Goal: Task Accomplishment & Management: Manage account settings

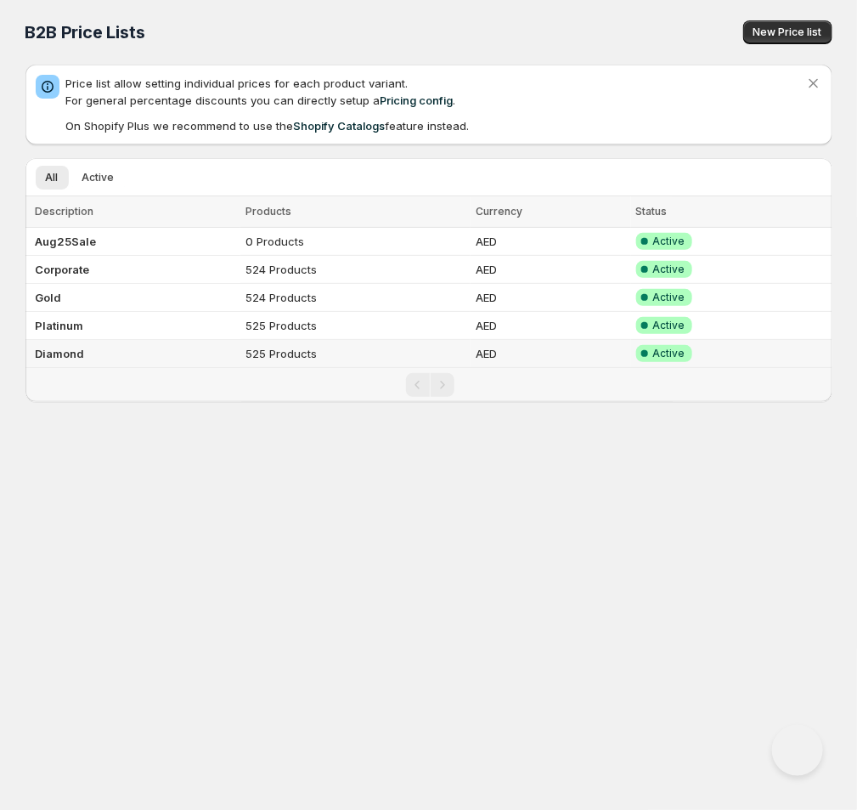
click at [92, 353] on td "Diamond" at bounding box center [133, 354] width 216 height 28
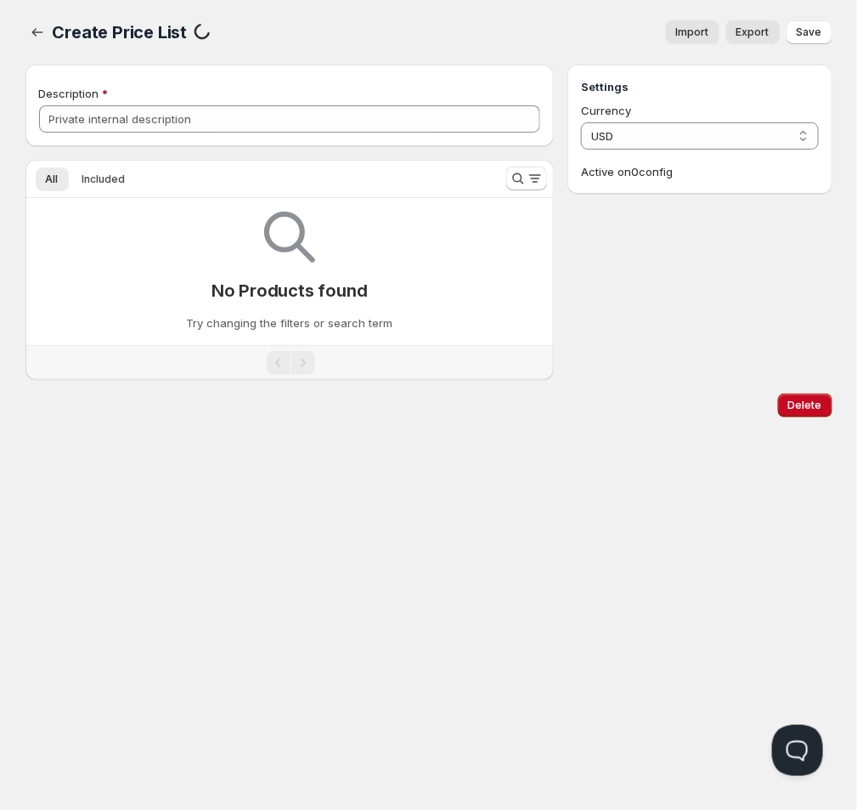
type input "Diamond"
select select "AED"
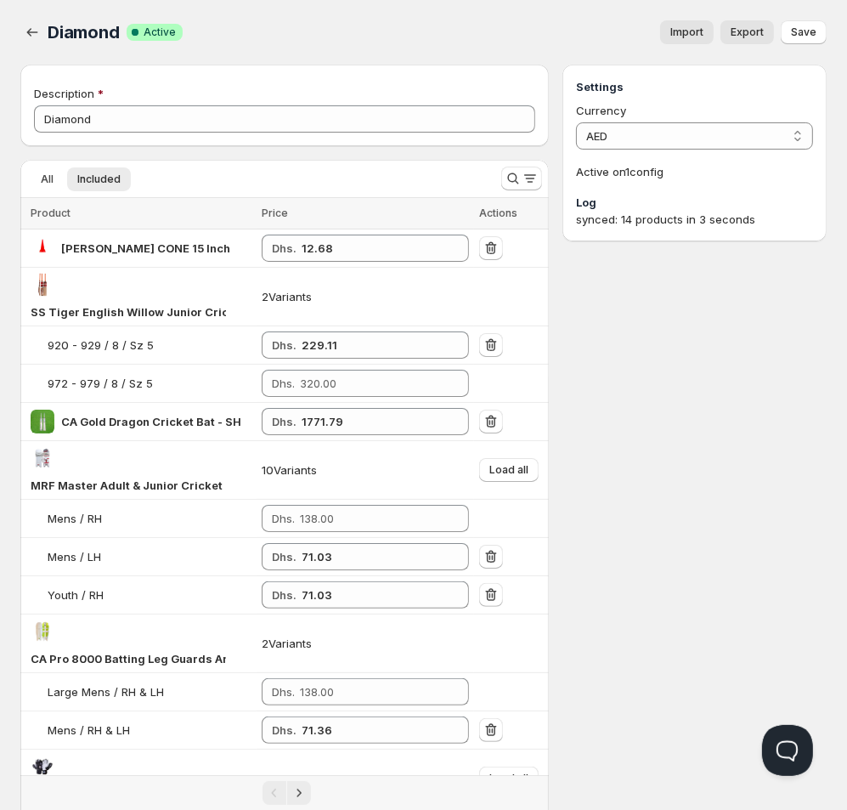
click at [694, 37] on span "Import" at bounding box center [686, 32] width 33 height 14
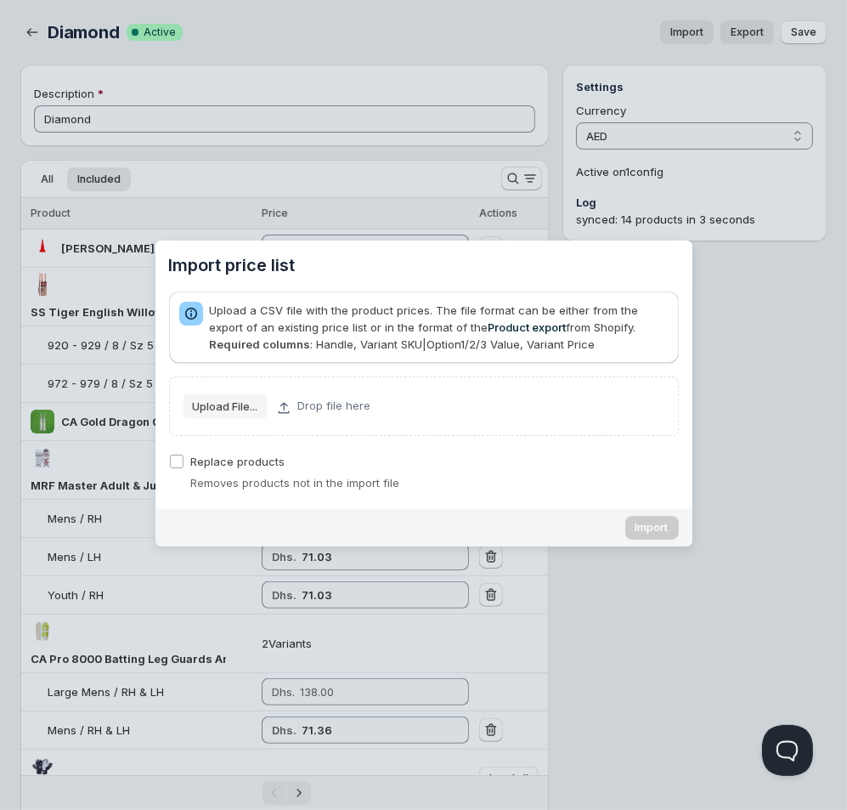
click at [0, 0] on slot "Upload File..." at bounding box center [0, 0] width 0 height 0
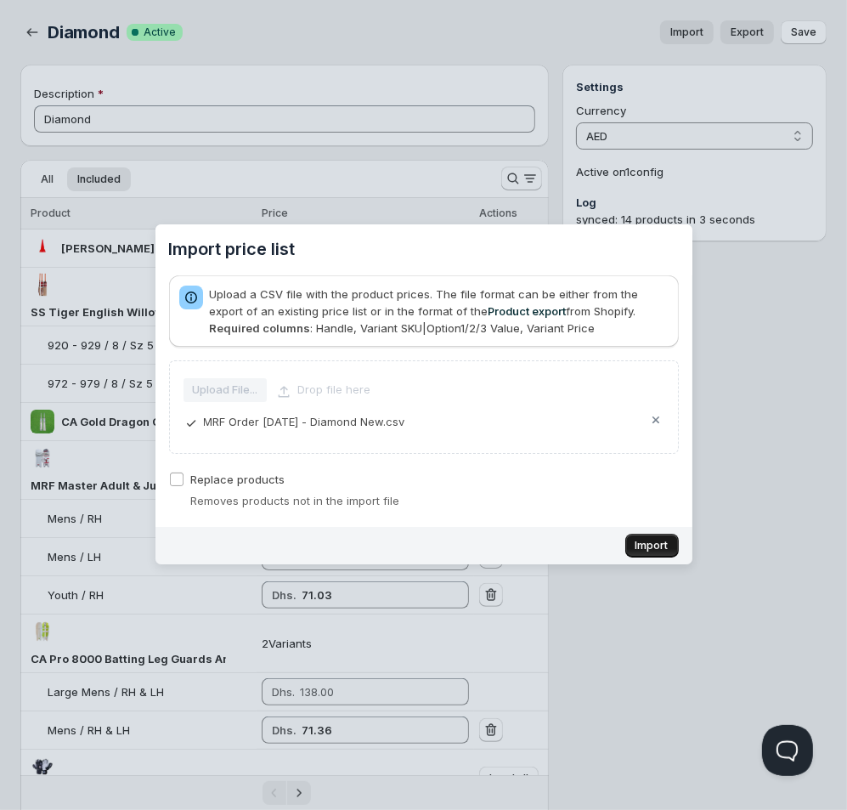
click at [652, 542] on span "Import" at bounding box center [652, 546] width 33 height 14
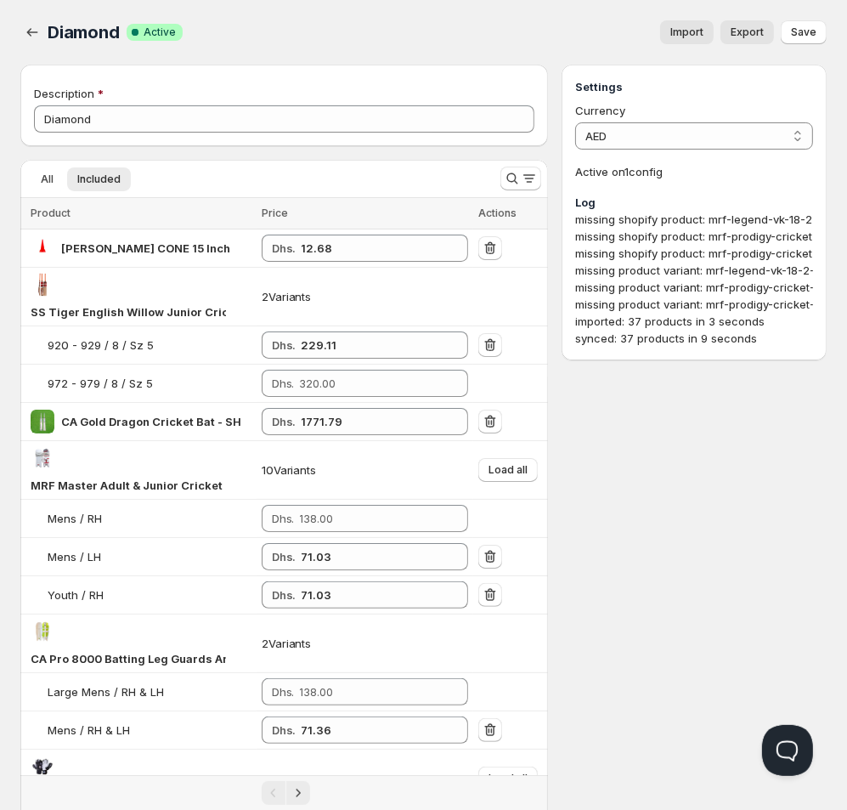
scroll to position [0, 192]
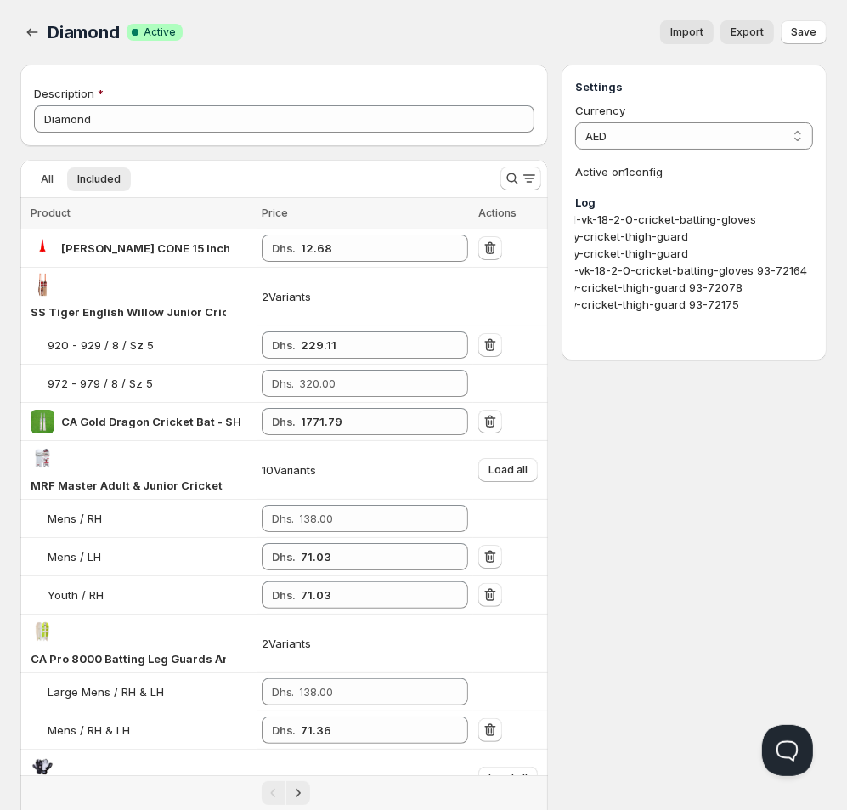
drag, startPoint x: 576, startPoint y: 219, endPoint x: 857, endPoint y: 412, distance: 341.1
click at [813, 347] on div "missing shopify product: mrf-legend-vk-18-2-0-cricket-batting-gloves missing sh…" at bounding box center [694, 279] width 238 height 136
copy div "missing shopify product: mrf-legend-vk-18-2-0-cricket-batting-gloves missing sh…"
click at [511, 185] on icon "Search and filter results" at bounding box center [512, 178] width 17 height 17
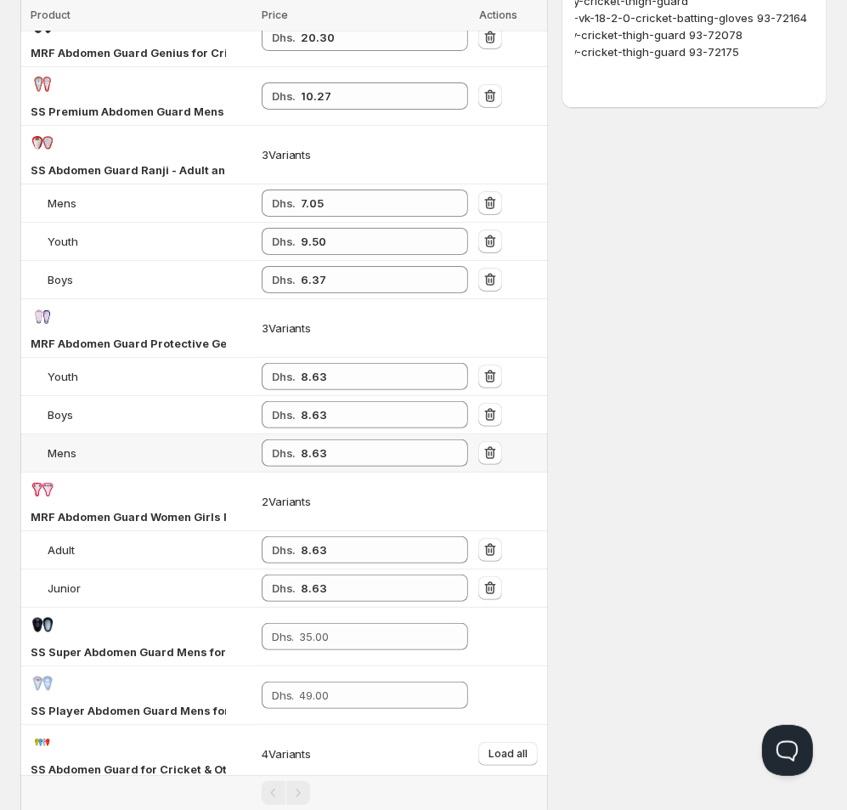
scroll to position [270, 0]
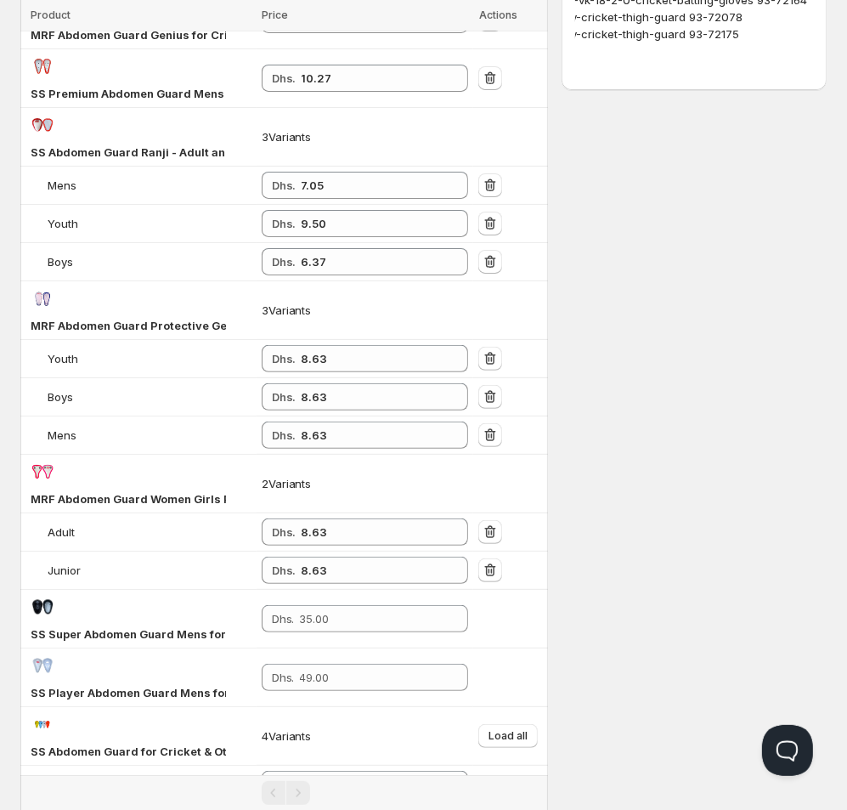
type input "abdomen"
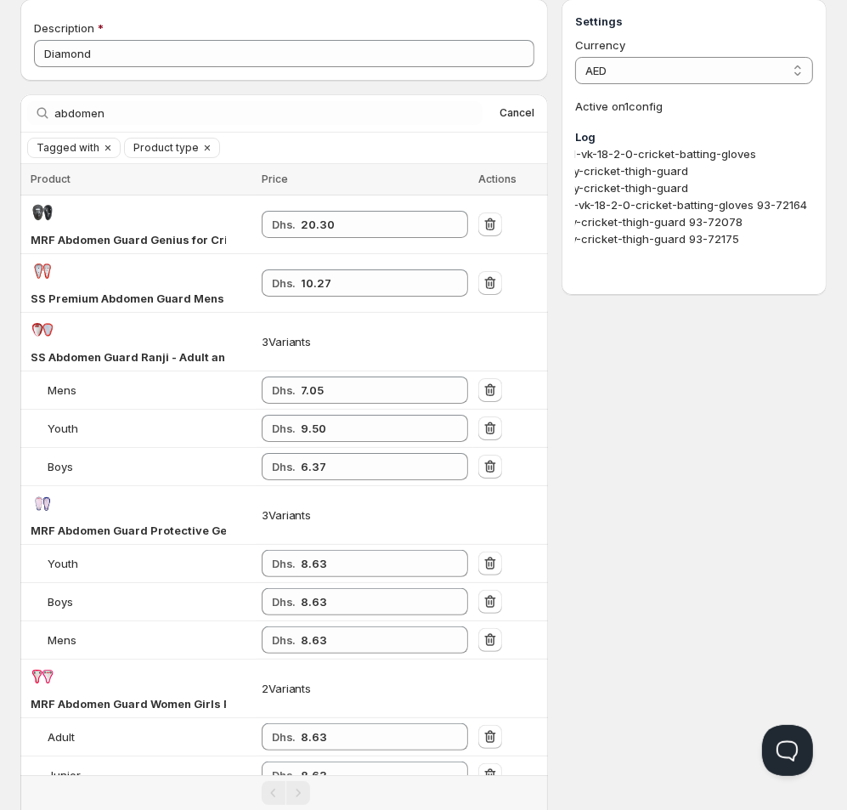
scroll to position [0, 0]
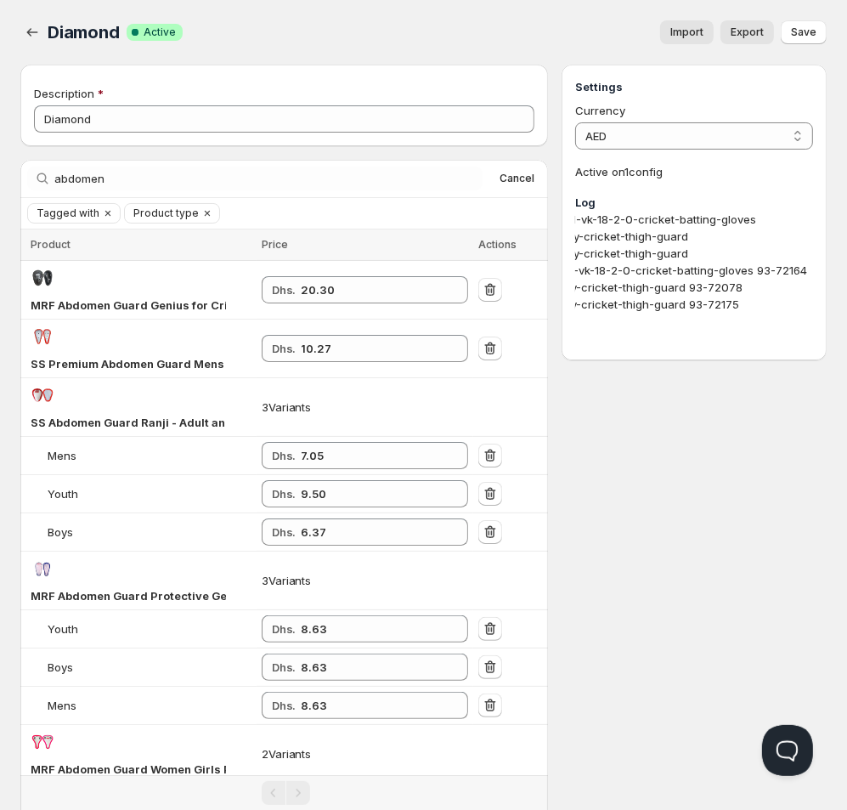
click at [806, 34] on span "Save" at bounding box center [803, 32] width 25 height 14
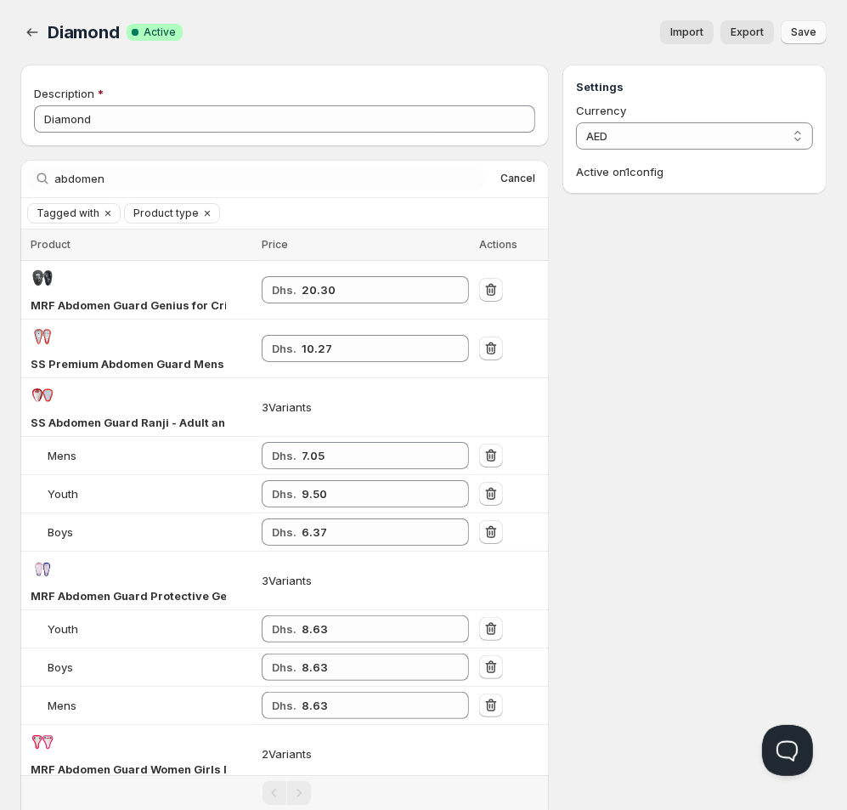
click at [806, 31] on span "Save" at bounding box center [803, 32] width 25 height 14
click at [35, 37] on icon "button" at bounding box center [32, 32] width 17 height 17
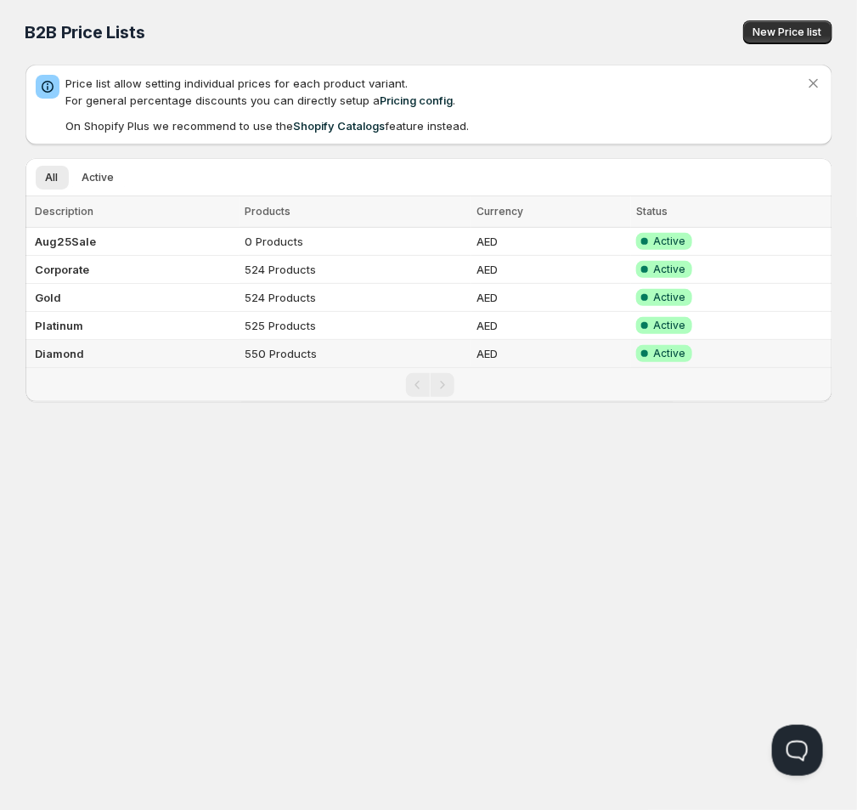
click at [74, 358] on b "Diamond" at bounding box center [60, 354] width 49 height 14
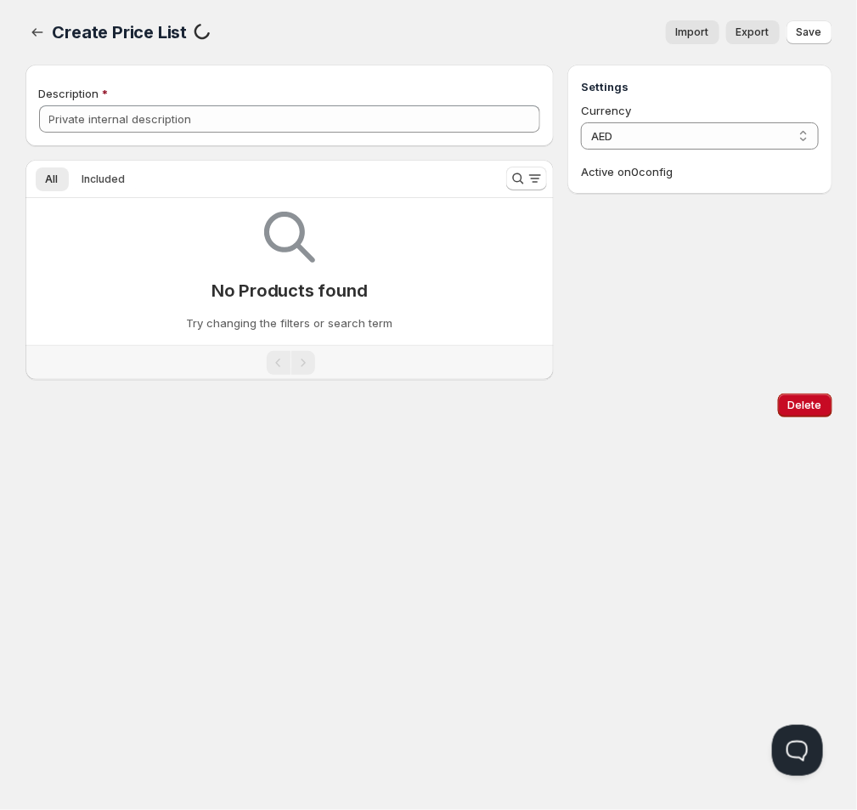
type input "Diamond"
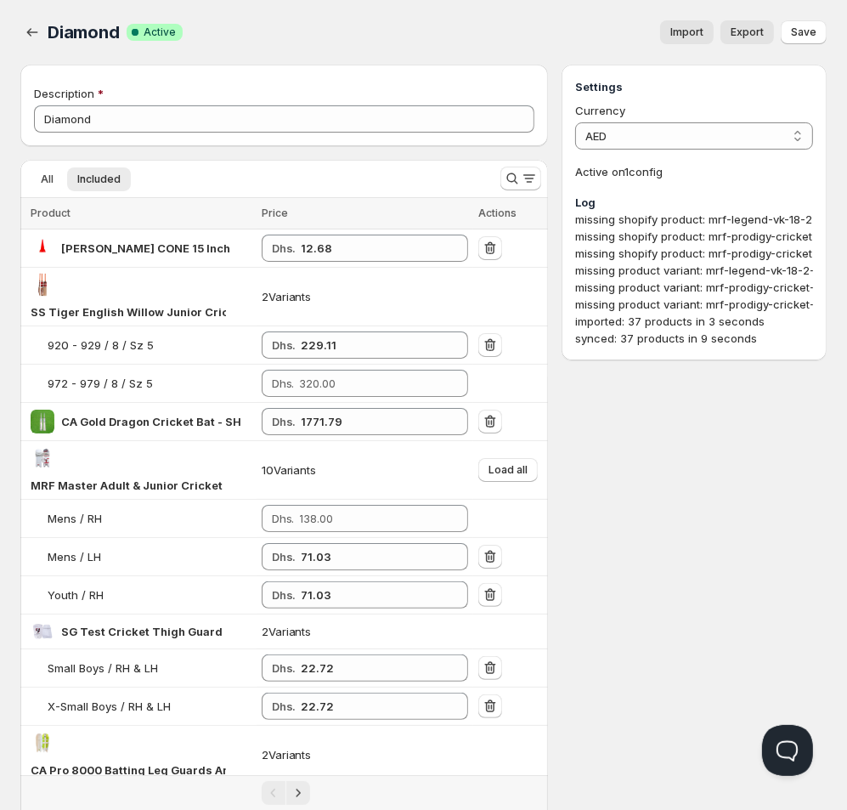
click at [635, 249] on div "missing shopify product: mrf-legend-vk-18-2-0-cricket-batting-gloves missing sh…" at bounding box center [694, 279] width 238 height 136
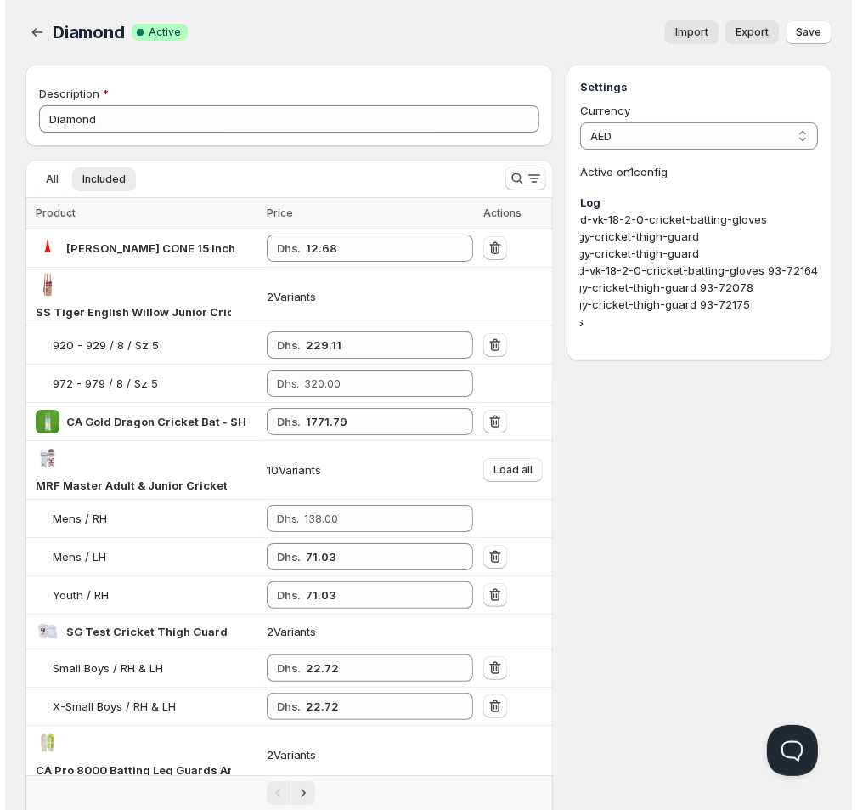
scroll to position [0, 192]
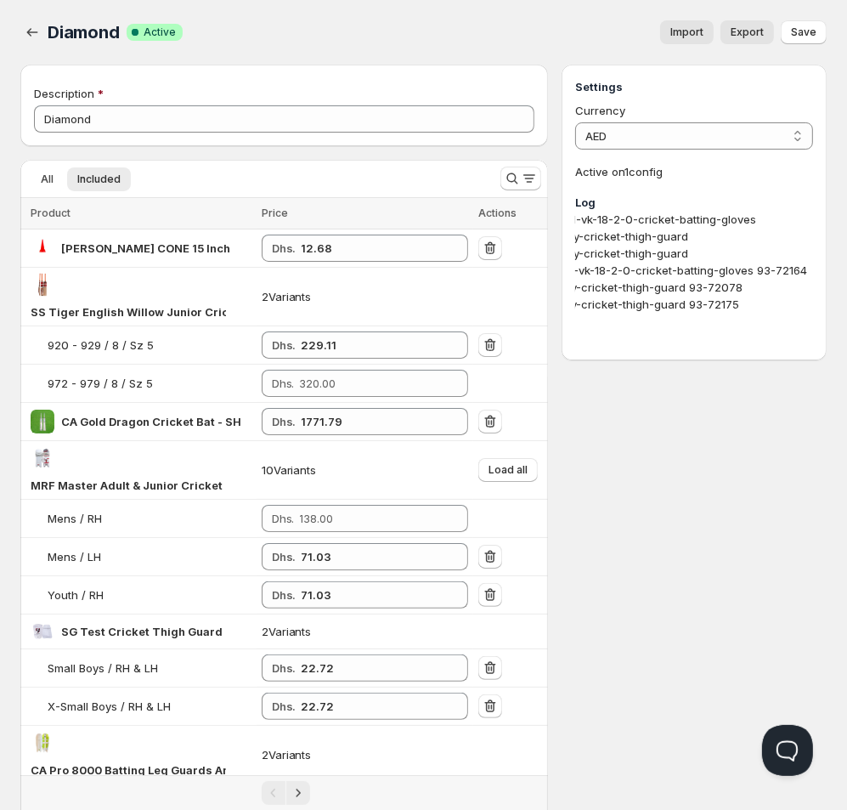
click at [757, 271] on div "missing shopify product: mrf-legend-vk-18-2-0-cricket-batting-gloves missing sh…" at bounding box center [694, 279] width 238 height 136
drag, startPoint x: 753, startPoint y: 269, endPoint x: 811, endPoint y: 268, distance: 57.8
click at [811, 268] on div "missing shopify product: mrf-legend-vk-18-2-0-cricket-batting-gloves missing sh…" at bounding box center [694, 279] width 238 height 136
copy div "93-72164"
drag, startPoint x: 687, startPoint y: 286, endPoint x: 748, endPoint y: 287, distance: 61.2
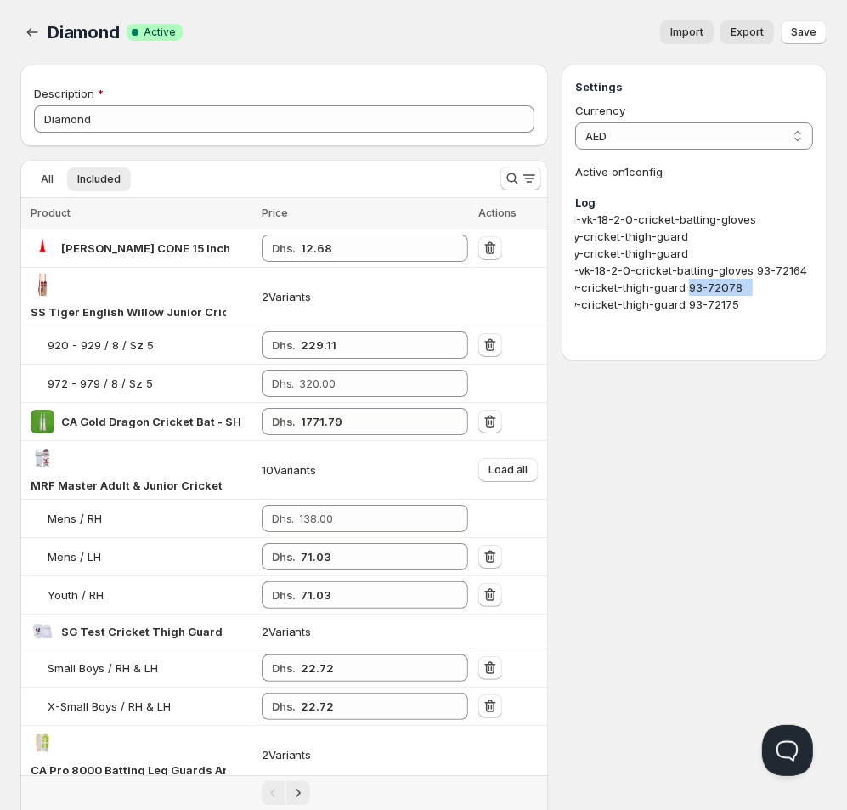
click at [748, 287] on div "missing shopify product: mrf-legend-vk-18-2-0-cricket-batting-gloves missing sh…" at bounding box center [694, 279] width 238 height 136
copy div "93-72078"
click at [690, 303] on div "missing shopify product: mrf-legend-vk-18-2-0-cricket-batting-gloves missing sh…" at bounding box center [694, 279] width 238 height 136
drag, startPoint x: 688, startPoint y: 307, endPoint x: 742, endPoint y: 307, distance: 53.5
click at [742, 307] on div "missing shopify product: mrf-legend-vk-18-2-0-cricket-batting-gloves missing sh…" at bounding box center [694, 279] width 238 height 136
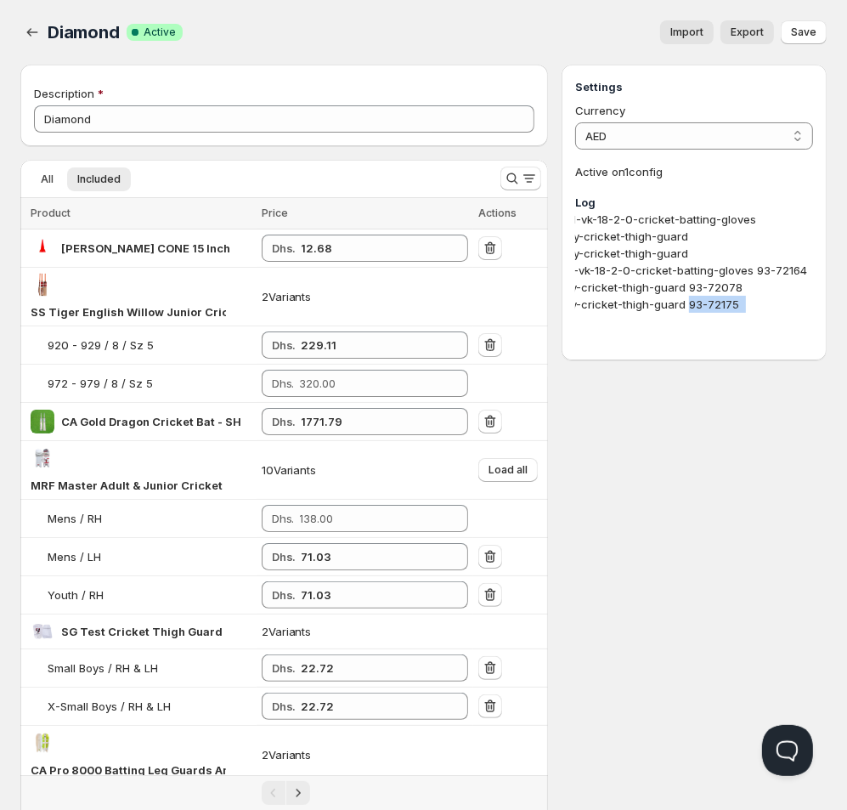
copy div "93-72175"
click at [519, 180] on icon "Search and filter results" at bounding box center [512, 178] width 17 height 17
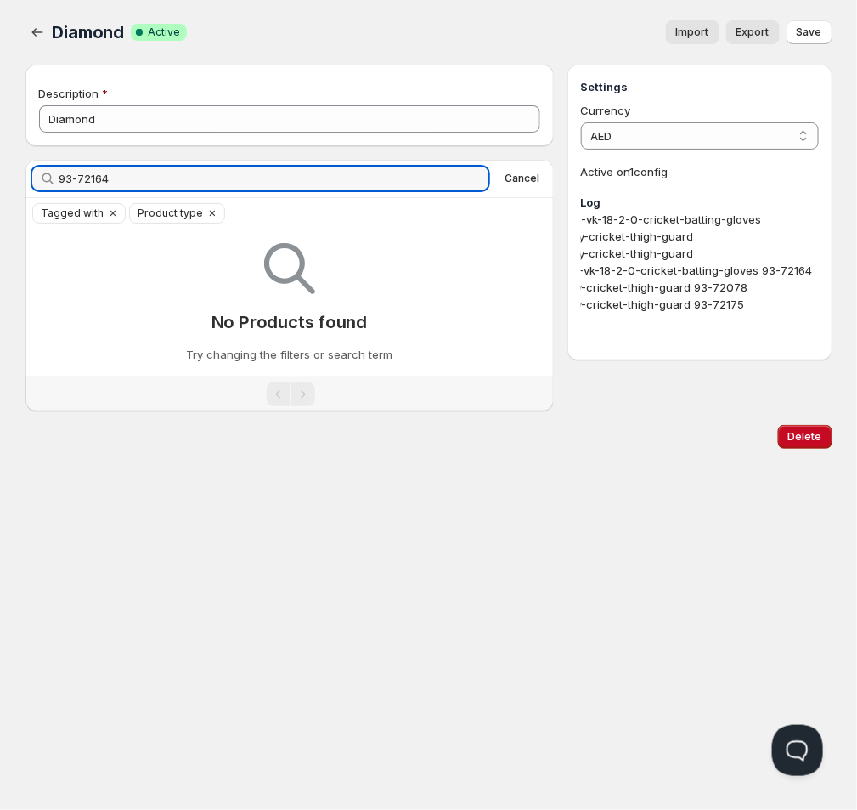
type input "93-72164"
click at [473, 179] on icon "button" at bounding box center [469, 178] width 17 height 17
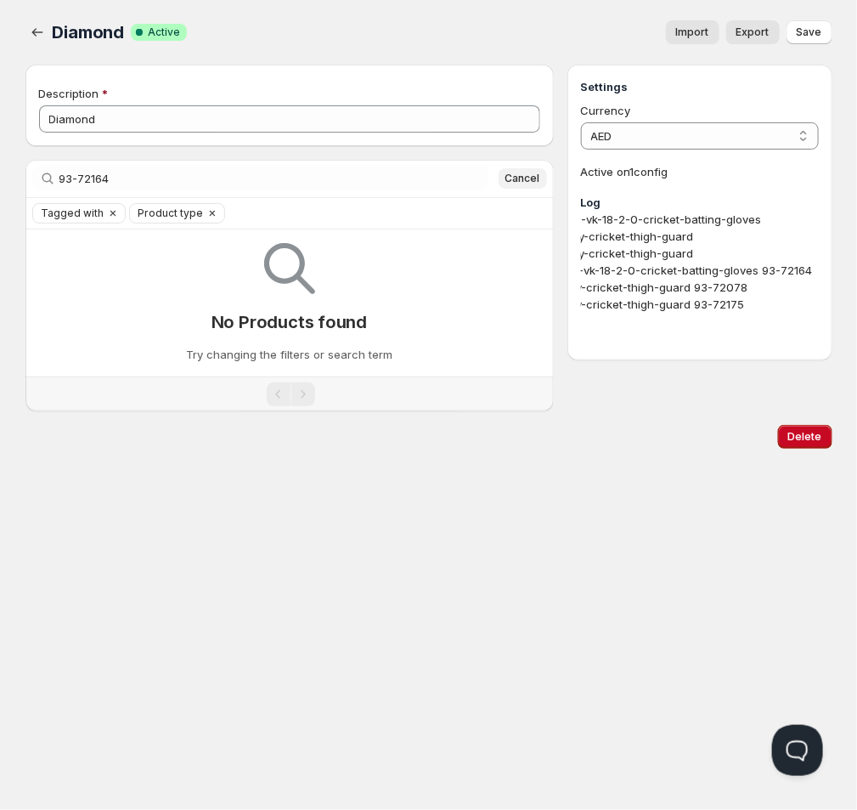
click at [530, 178] on span "Cancel" at bounding box center [523, 179] width 35 height 14
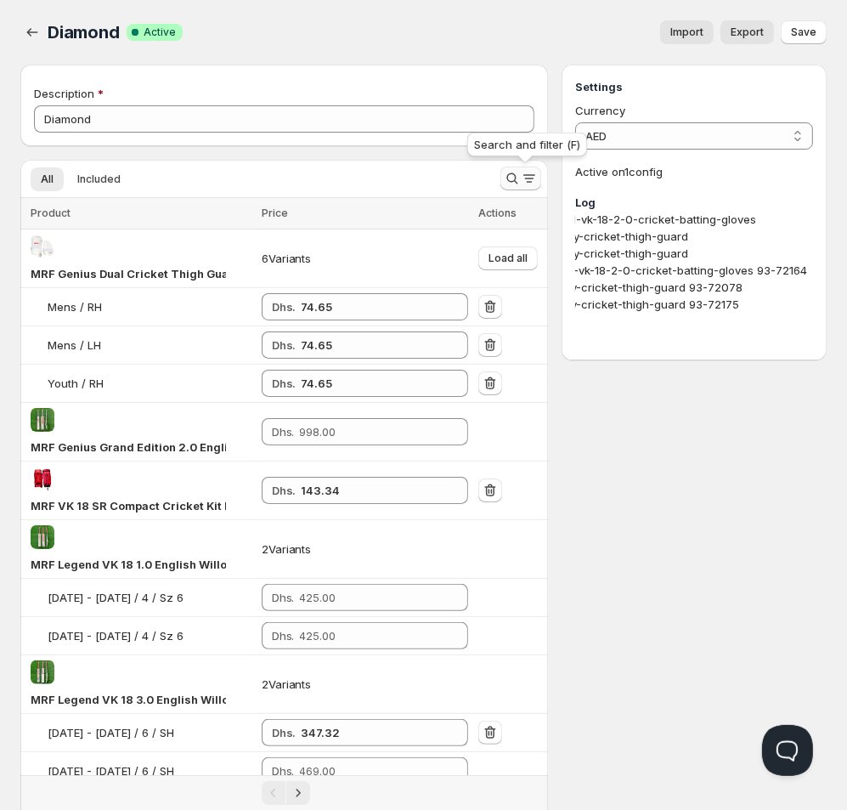
click at [518, 174] on icon "Search and filter results" at bounding box center [512, 178] width 17 height 17
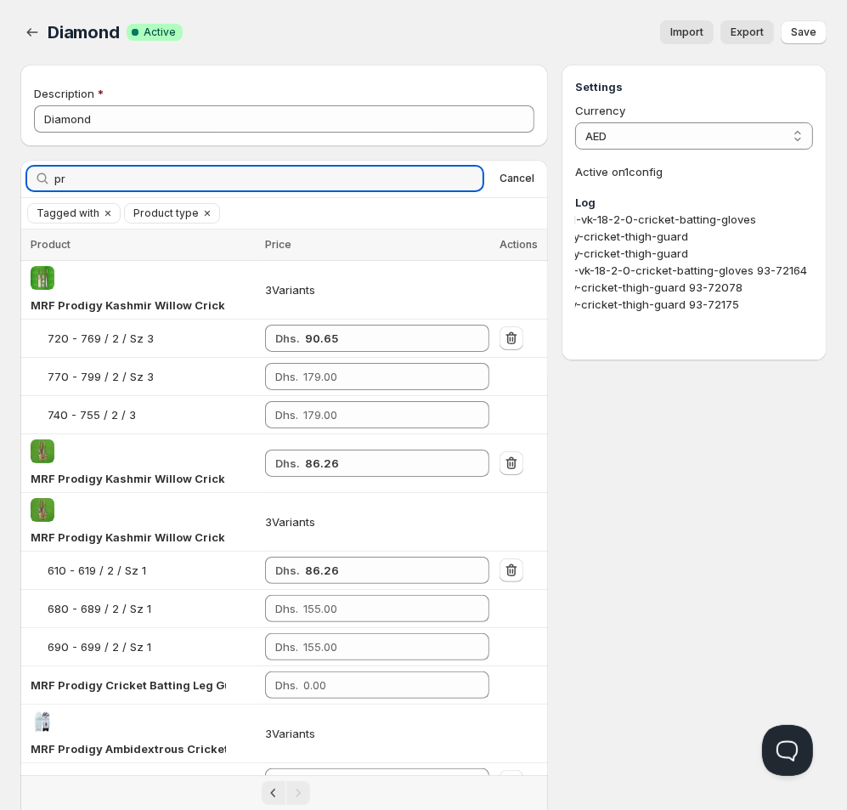
type input "p"
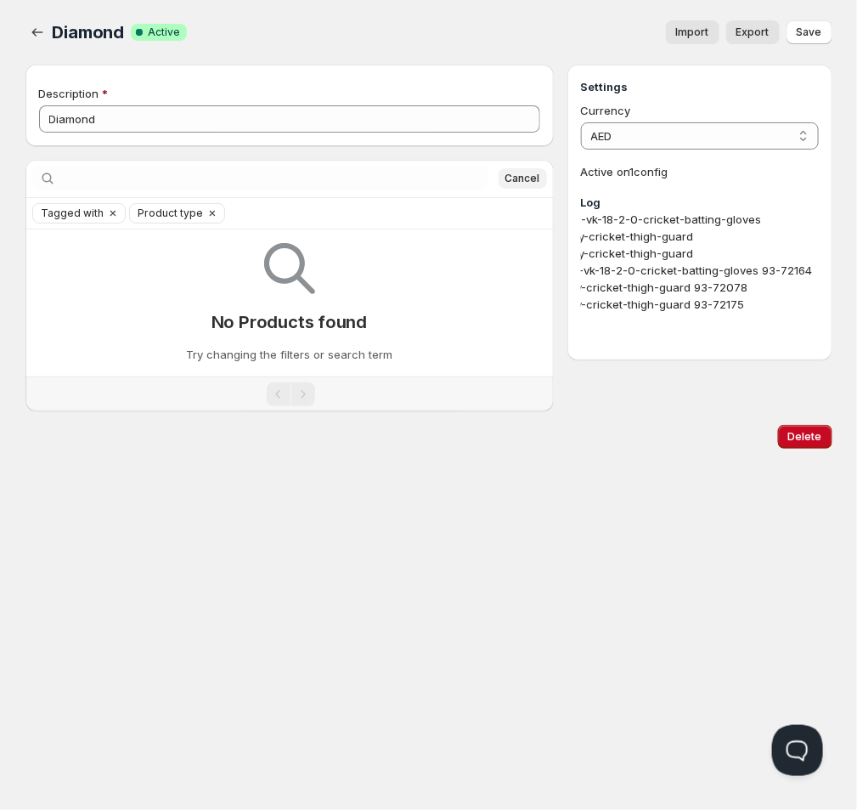
click at [525, 178] on span "Cancel" at bounding box center [523, 179] width 35 height 14
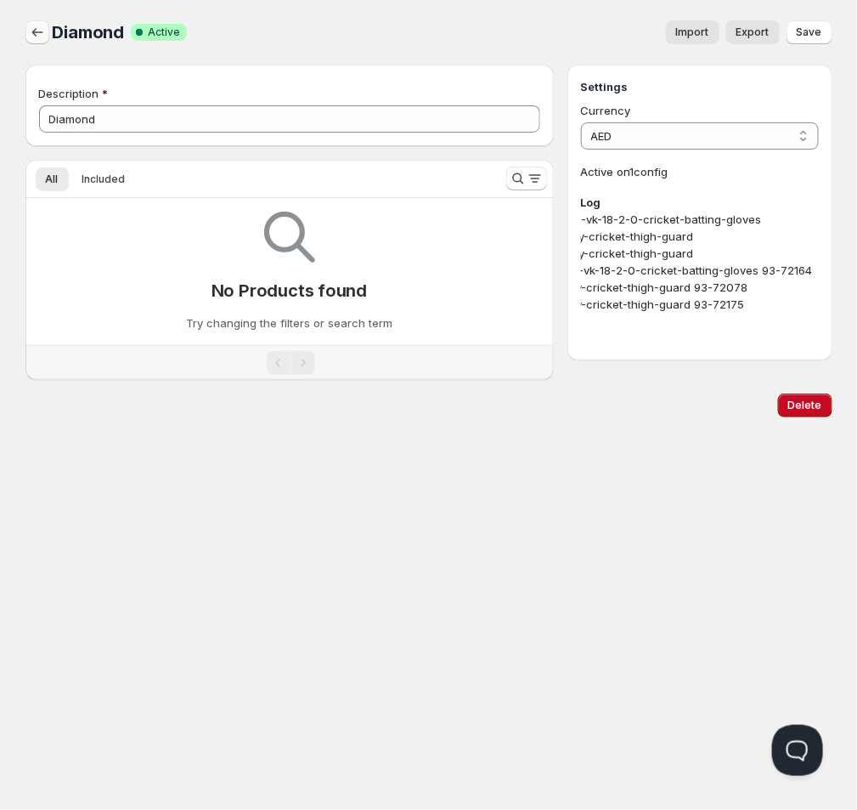
click at [38, 40] on icon "button" at bounding box center [37, 32] width 17 height 17
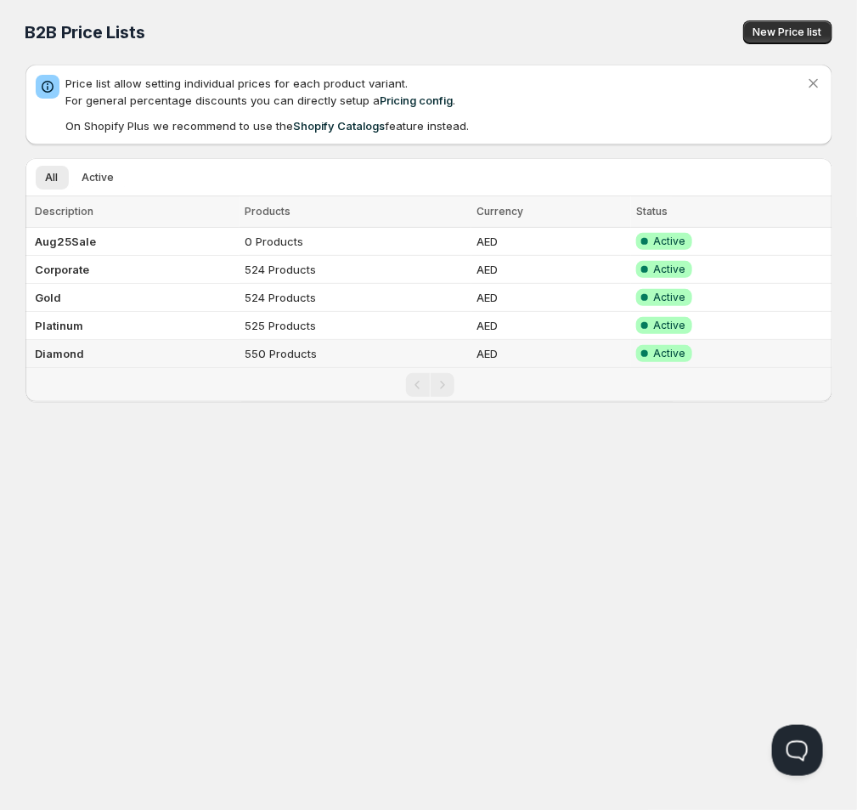
click at [58, 358] on b "Diamond" at bounding box center [60, 354] width 49 height 14
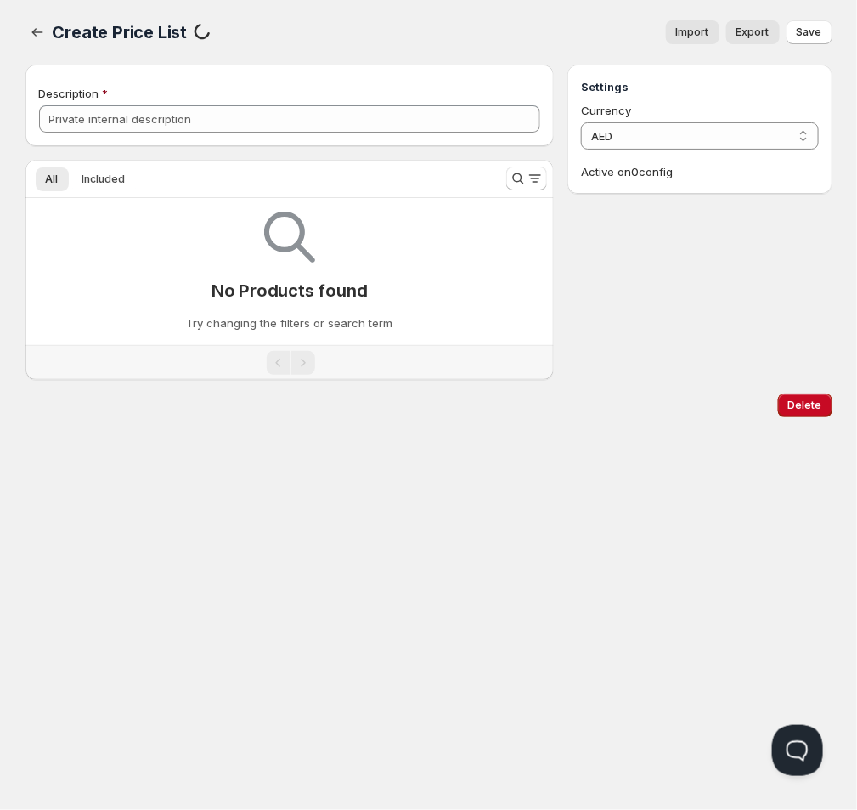
type input "Diamond"
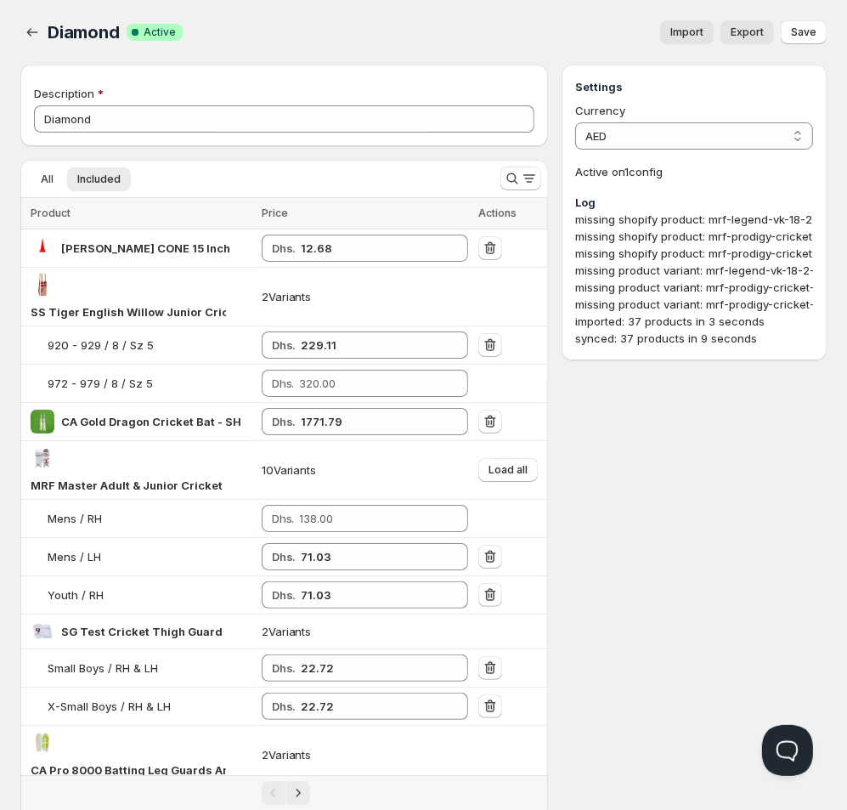
click at [682, 38] on span "Import" at bounding box center [686, 32] width 33 height 14
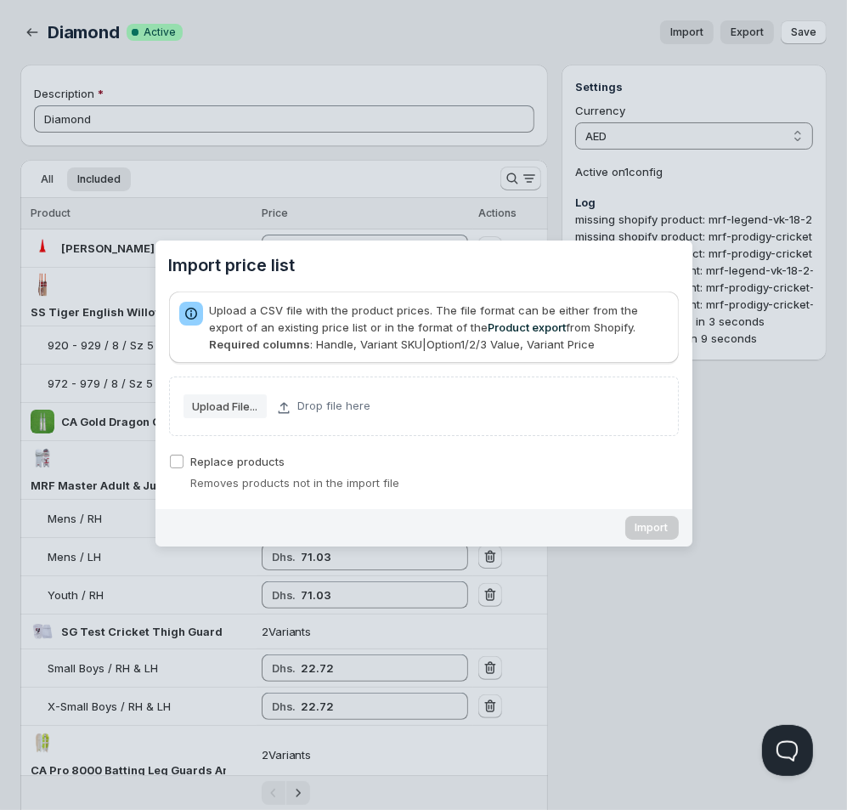
click at [0, 0] on slot "Upload File..." at bounding box center [0, 0] width 0 height 0
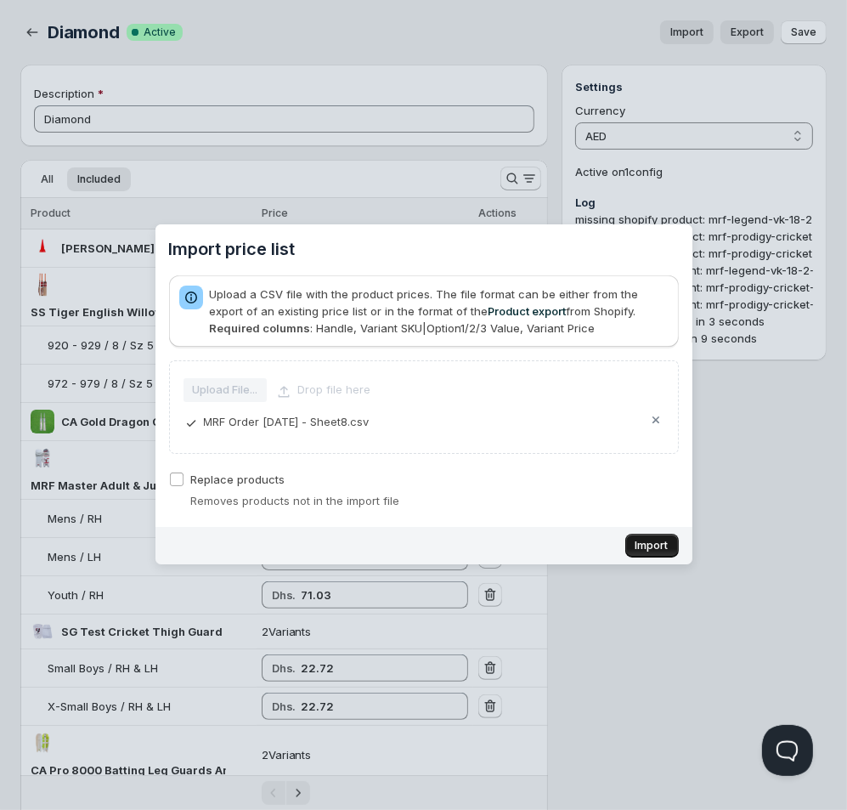
click at [665, 551] on span "Import" at bounding box center [652, 546] width 33 height 14
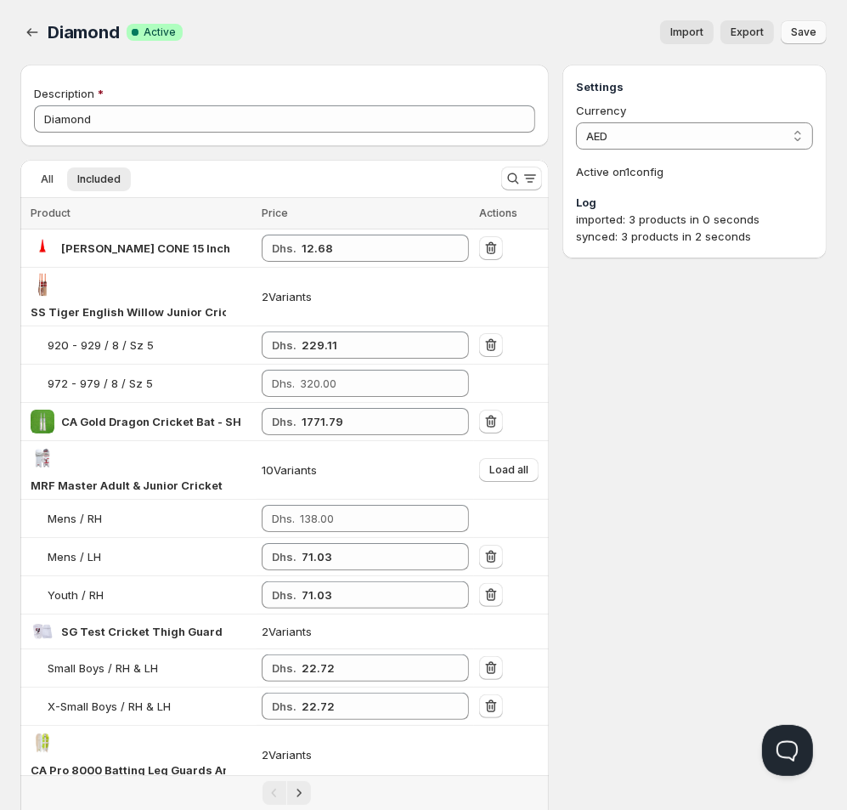
click at [812, 32] on span "Save" at bounding box center [803, 32] width 25 height 14
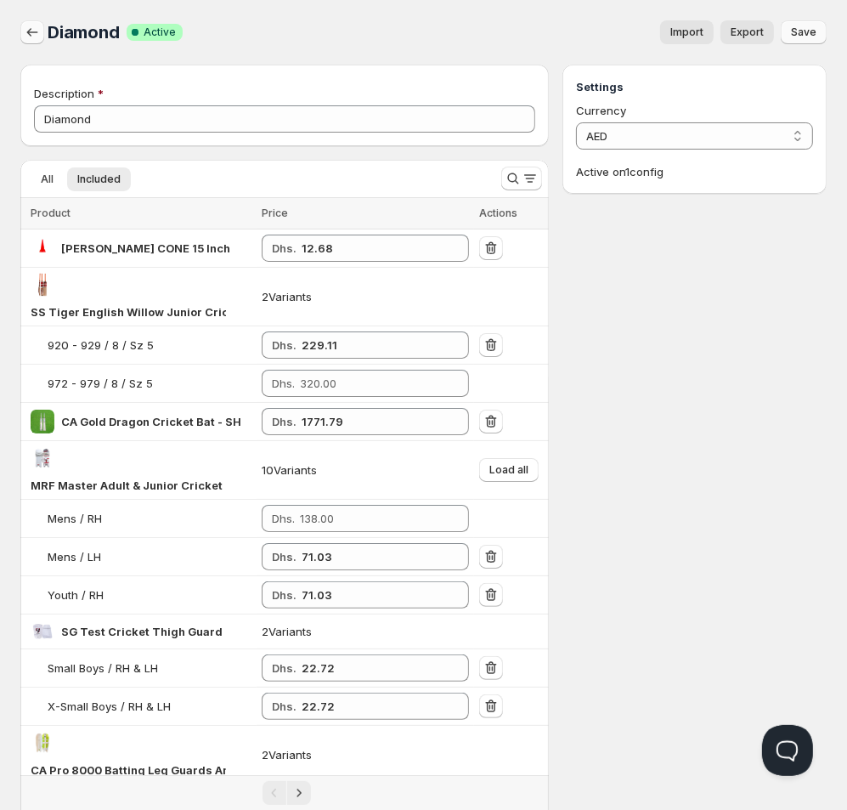
click at [25, 26] on icon "button" at bounding box center [32, 32] width 17 height 17
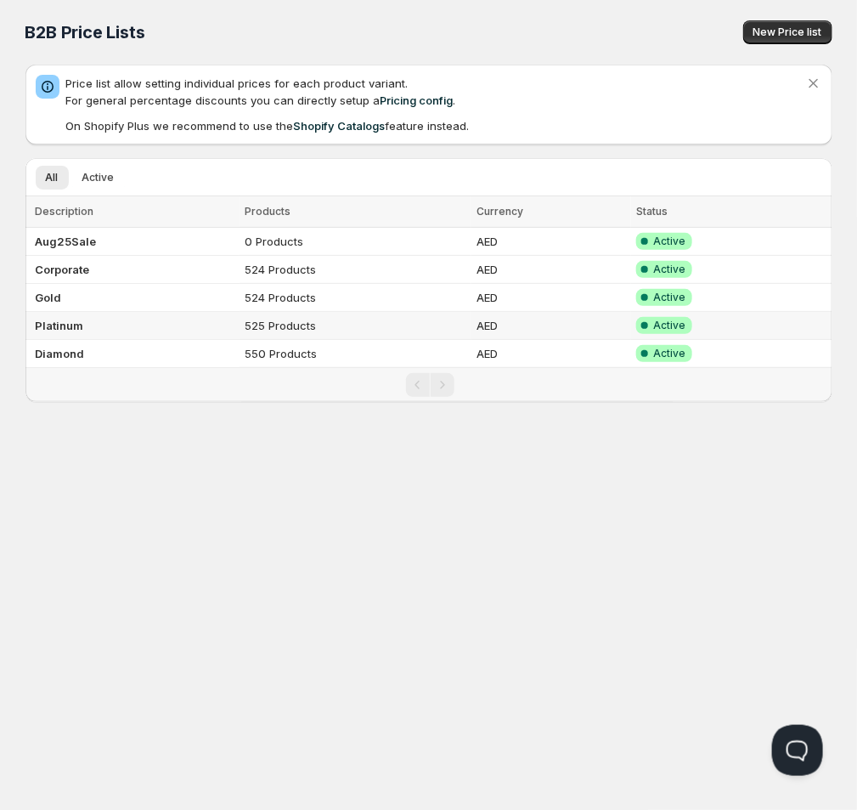
click at [64, 328] on b "Platinum" at bounding box center [60, 326] width 48 height 14
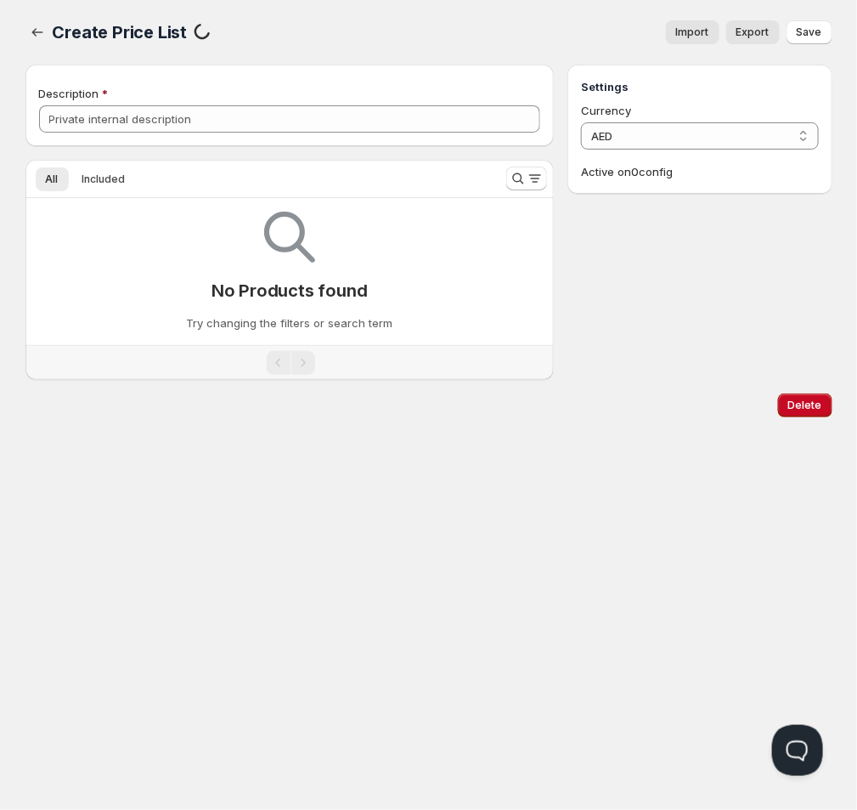
click at [64, 328] on div "No Products found Try changing the filters or search term" at bounding box center [290, 264] width 502 height 133
type input "Platinum"
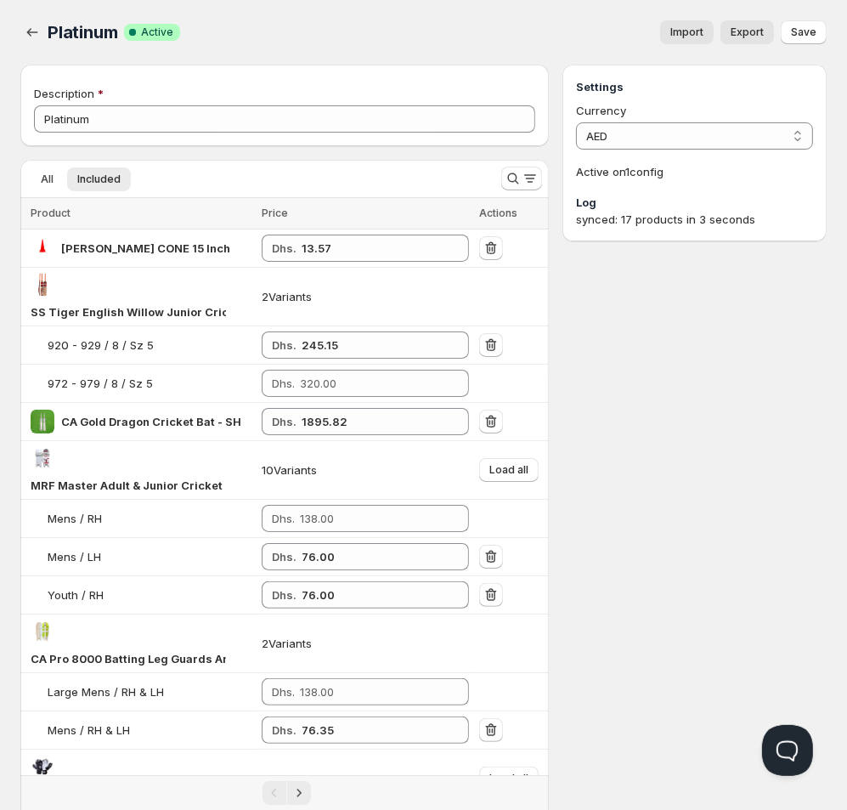
click at [682, 31] on span "Import" at bounding box center [686, 32] width 33 height 14
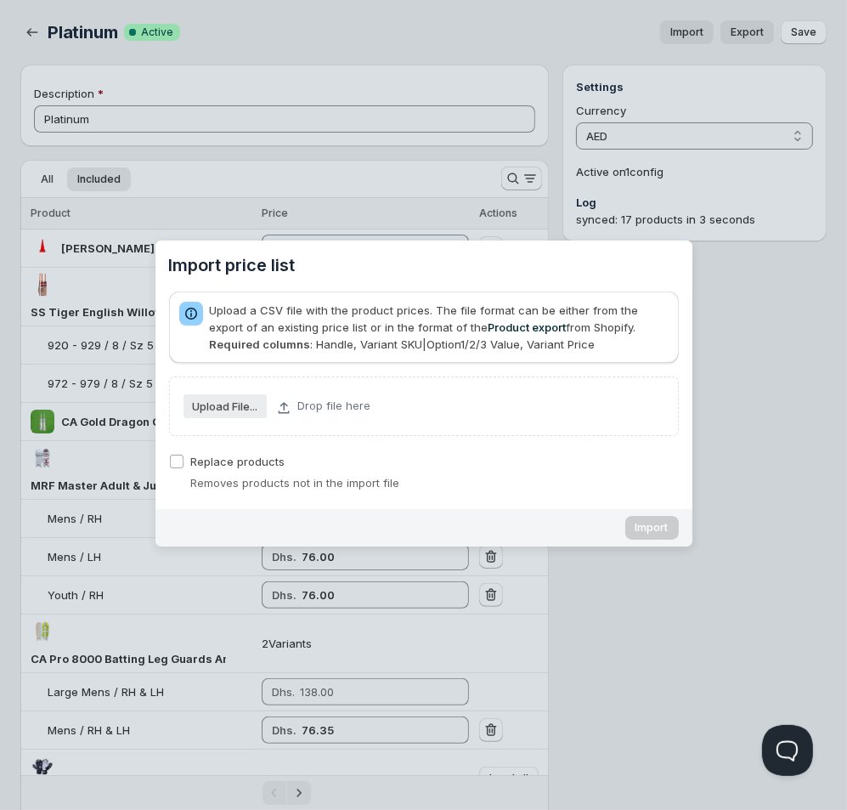
click at [0, 0] on slot "Upload File..." at bounding box center [0, 0] width 0 height 0
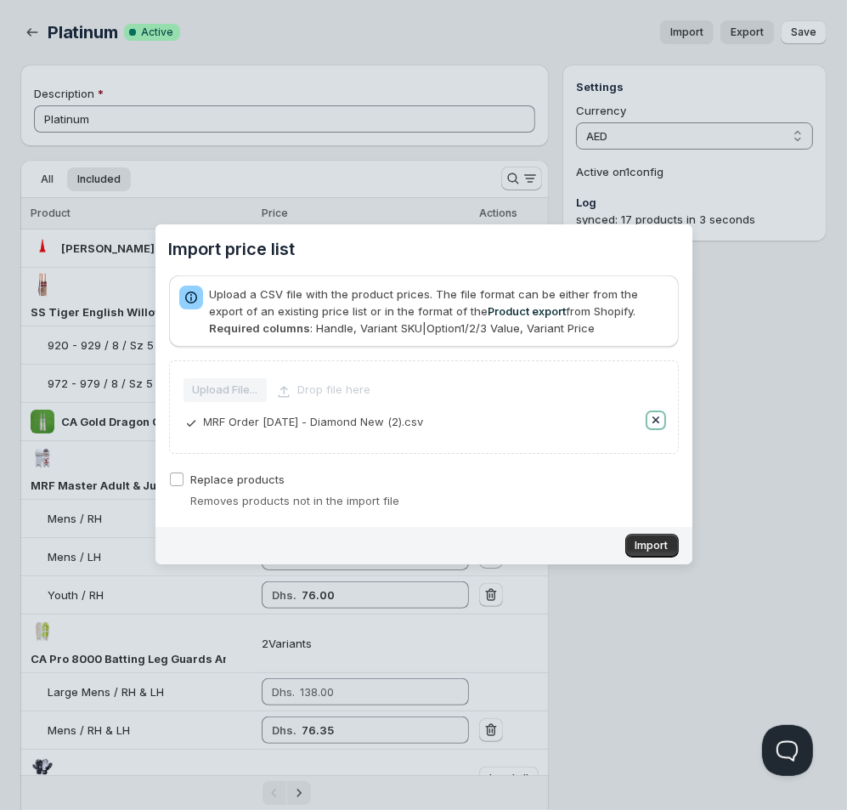
click at [656, 416] on button "Remove" at bounding box center [656, 420] width 17 height 17
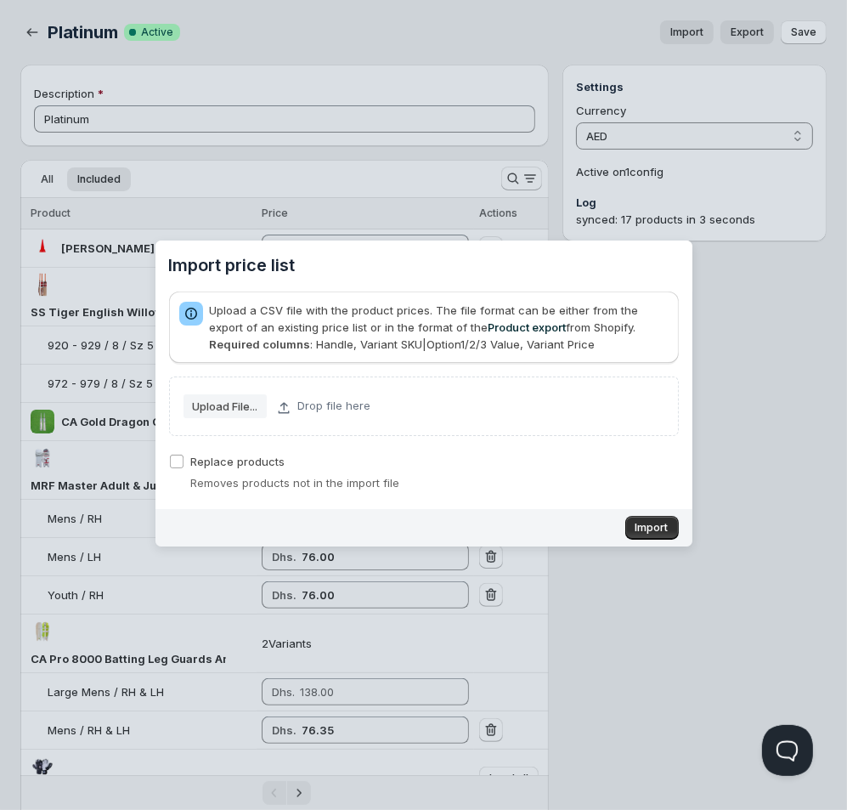
drag, startPoint x: 17, startPoint y: 600, endPoint x: 219, endPoint y: 413, distance: 275.4
click at [0, 0] on slot "Upload File..." at bounding box center [0, 0] width 0 height 0
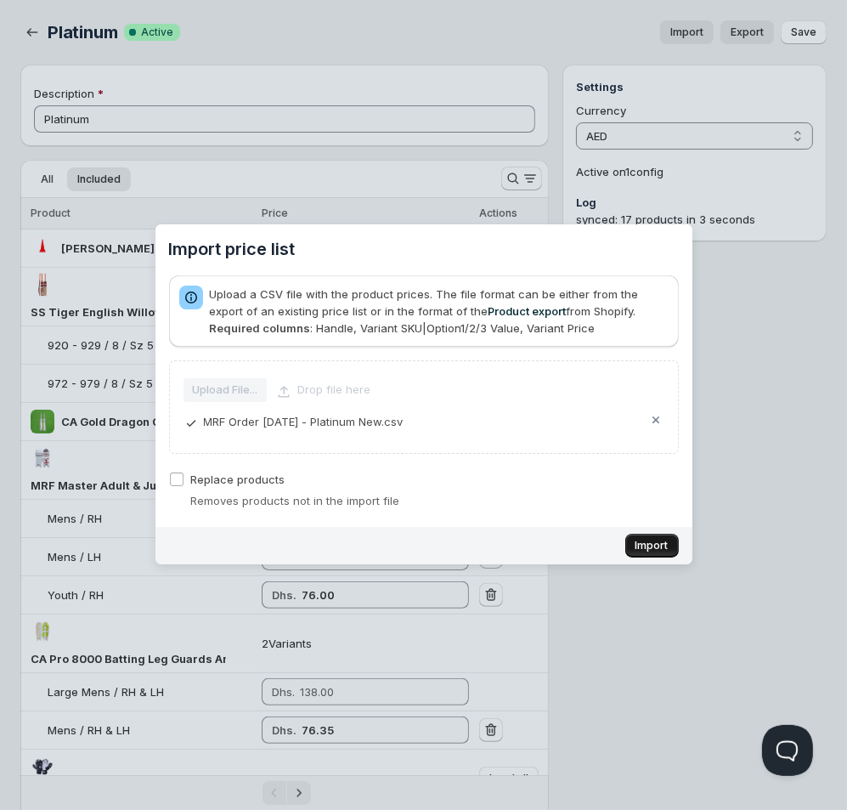
click at [656, 544] on span "Import" at bounding box center [652, 546] width 33 height 14
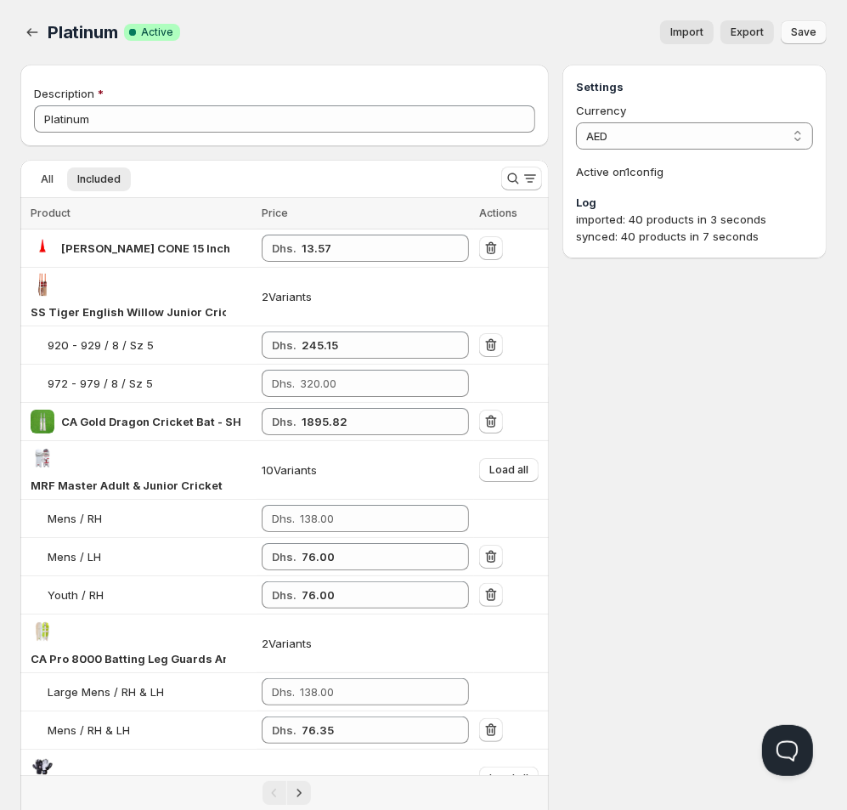
click at [796, 38] on span "Save" at bounding box center [803, 32] width 25 height 14
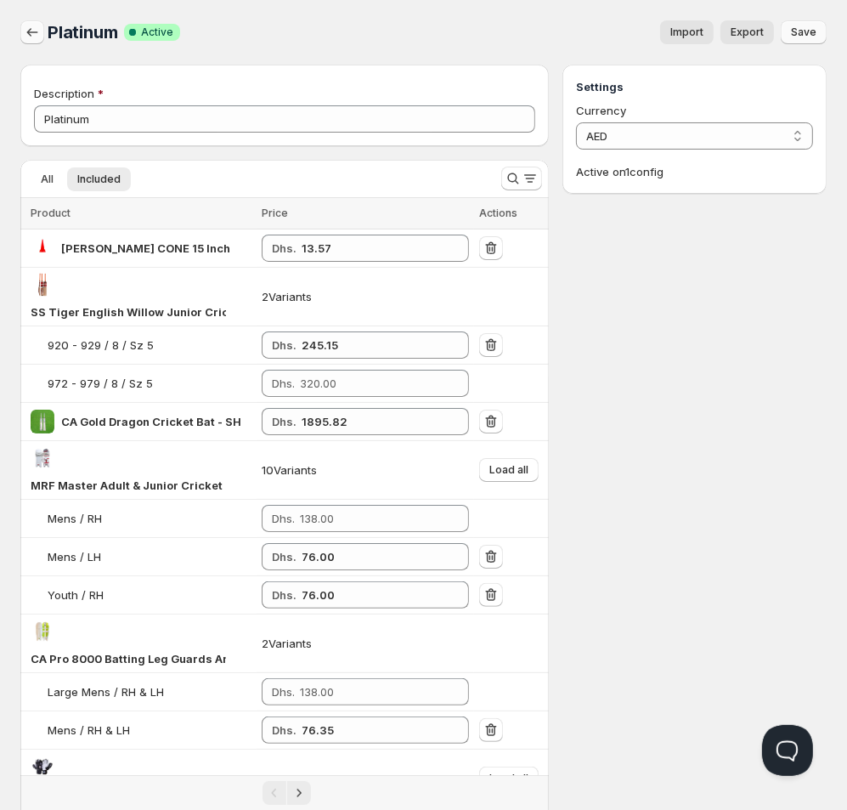
click at [35, 27] on icon "button" at bounding box center [32, 32] width 17 height 17
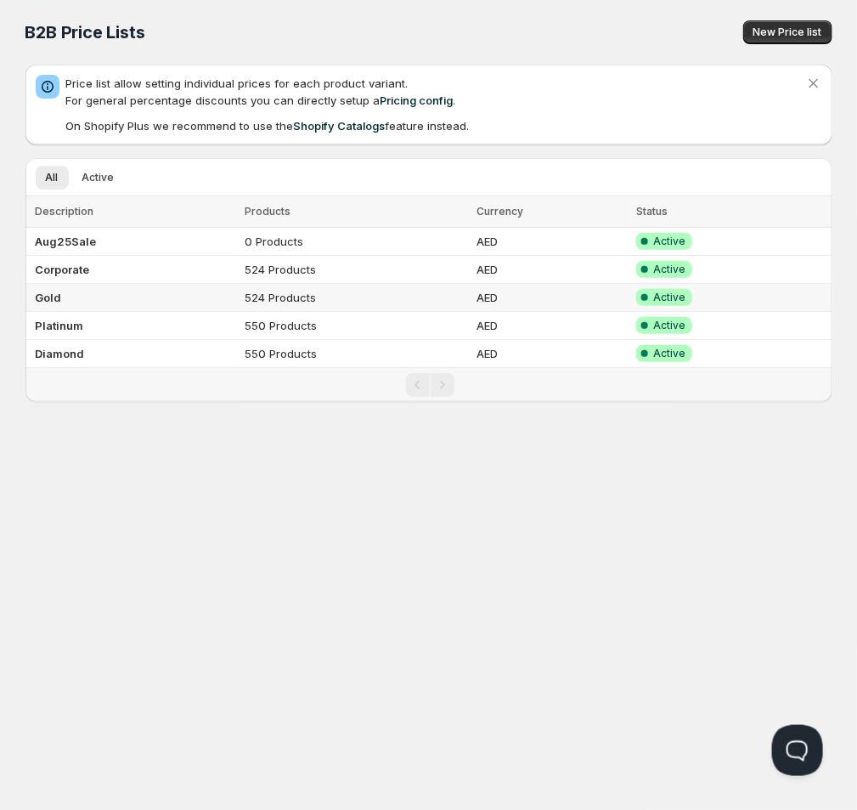
click at [57, 300] on b "Gold" at bounding box center [49, 298] width 26 height 14
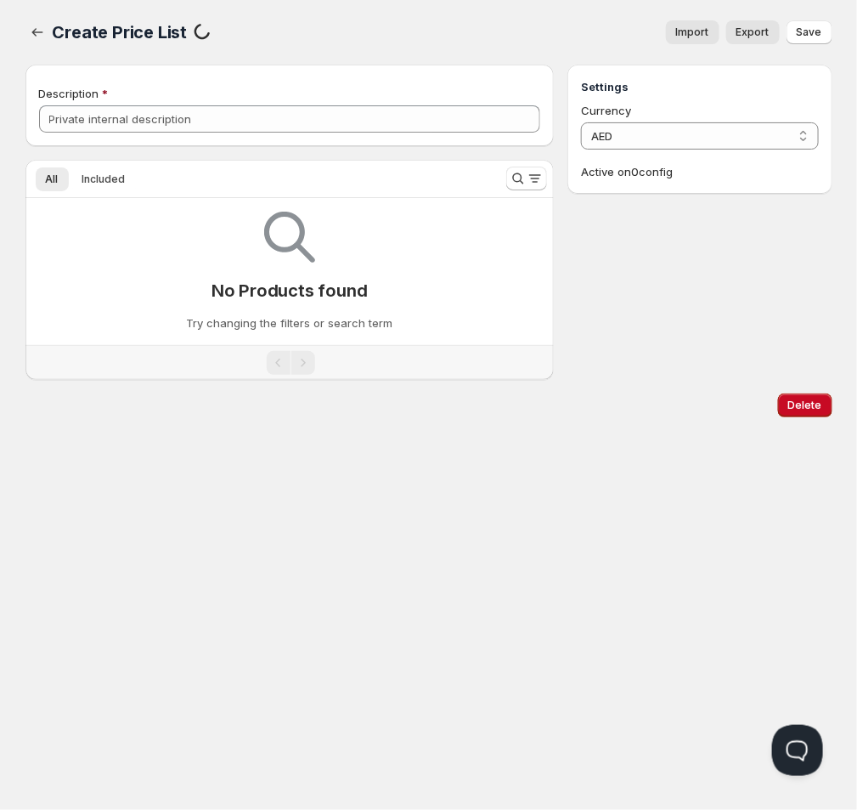
type input "Gold"
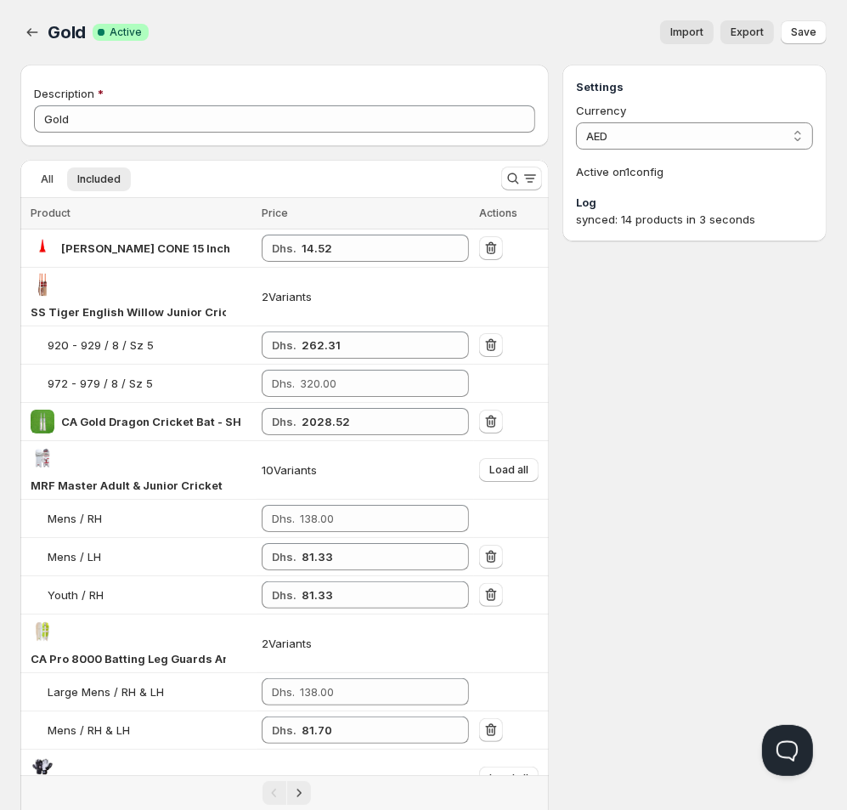
click at [689, 26] on span "Import" at bounding box center [686, 32] width 33 height 14
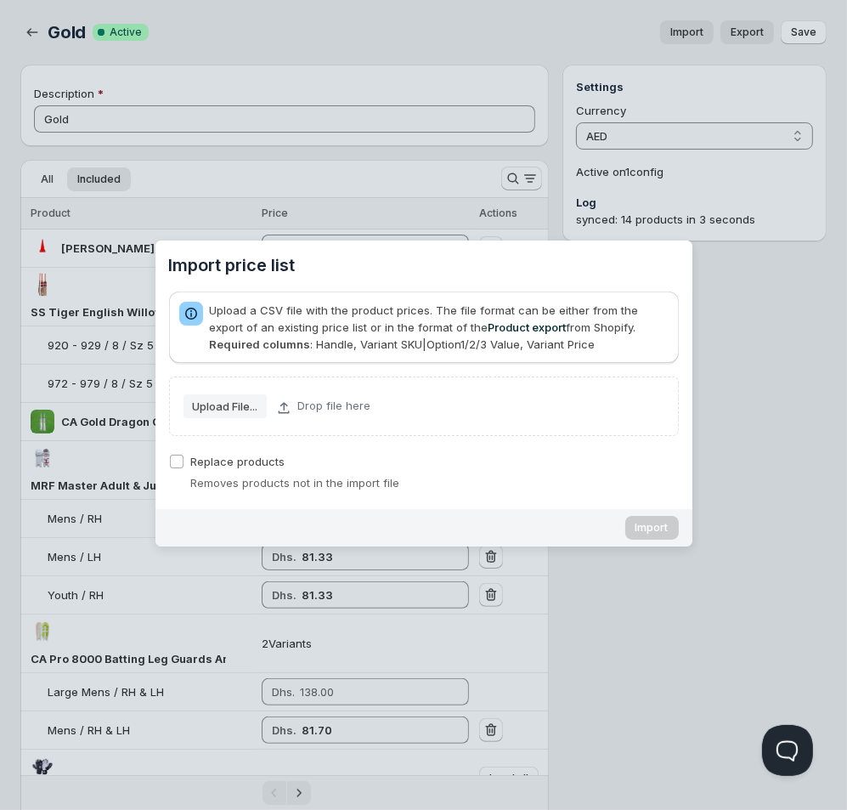
click at [0, 0] on slot "Upload File..." at bounding box center [0, 0] width 0 height 0
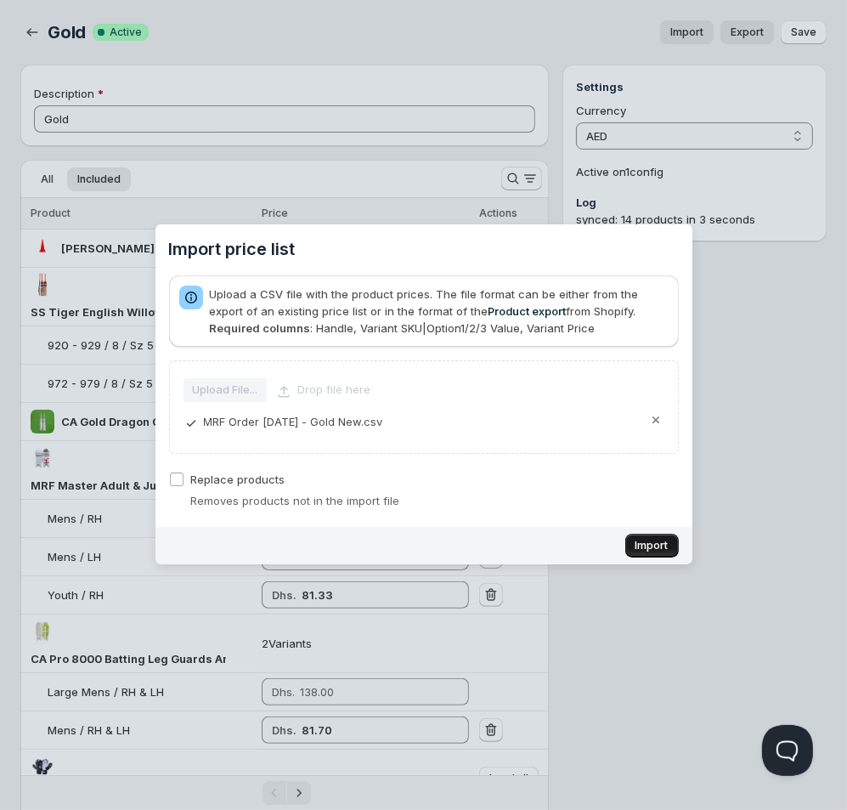
click at [668, 546] on span "Import" at bounding box center [652, 546] width 33 height 14
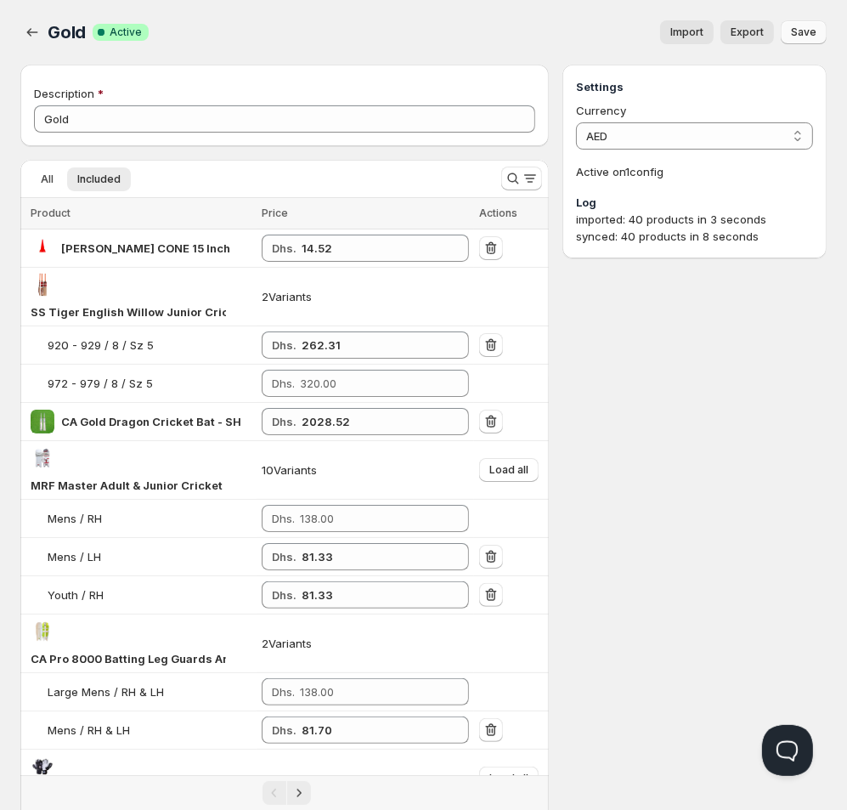
click at [805, 41] on button "Save" at bounding box center [804, 32] width 46 height 24
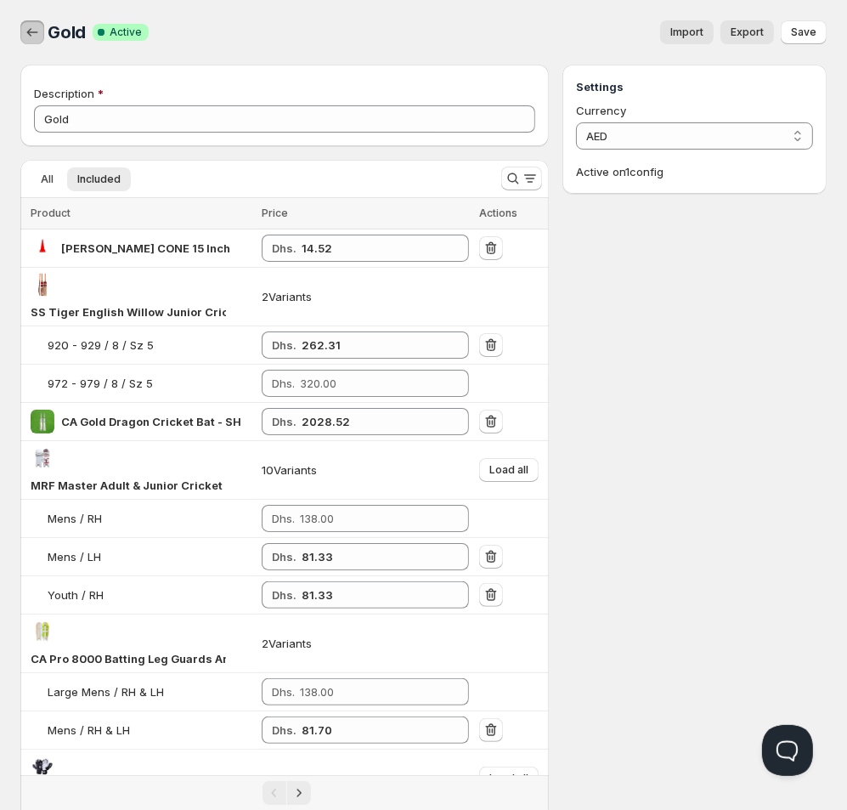
click at [34, 34] on icon "button" at bounding box center [32, 32] width 17 height 17
